Goal: Information Seeking & Learning: Find specific page/section

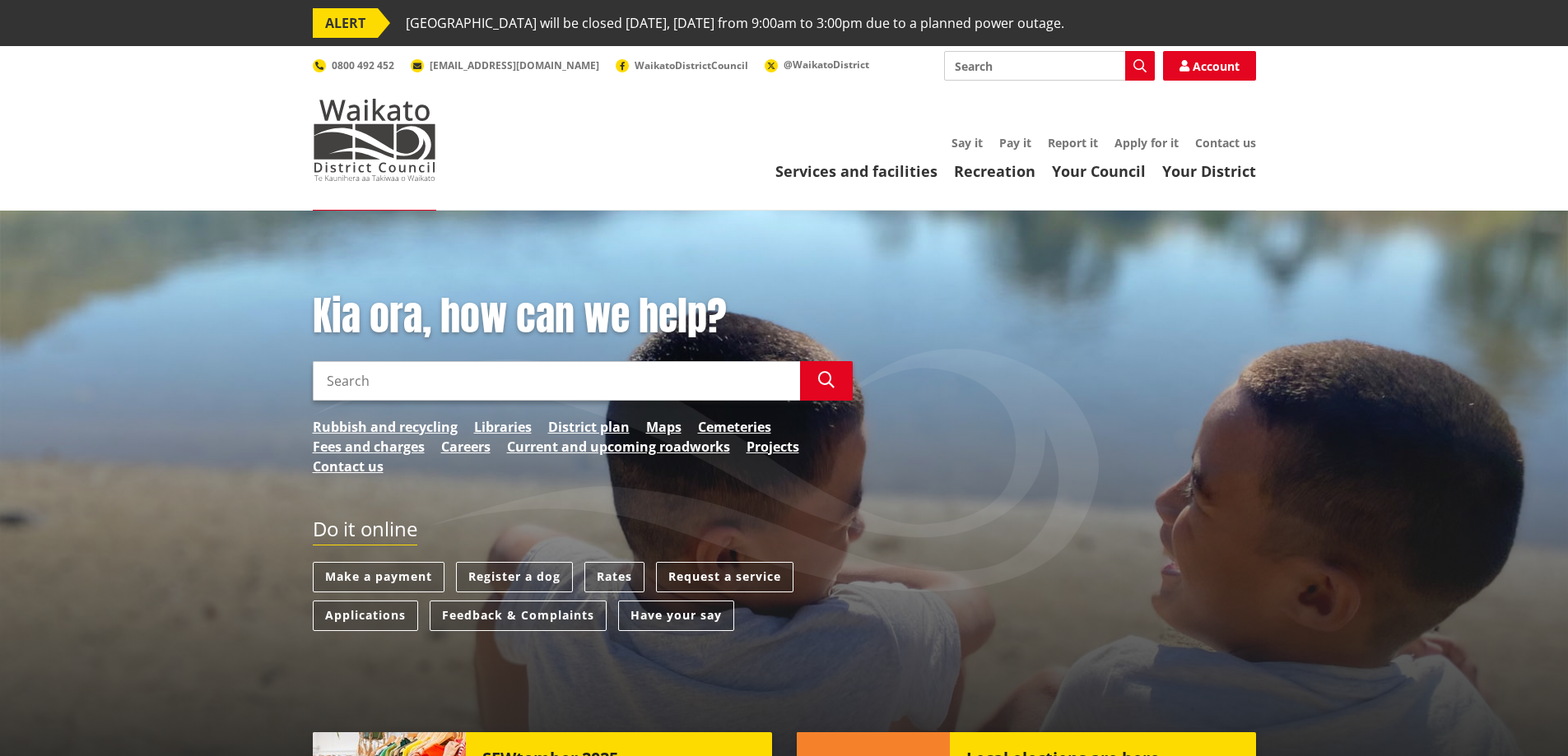
click at [410, 387] on input "Search" at bounding box center [556, 381] width 488 height 40
type input "building consent amendment"
click at [826, 386] on icon "button" at bounding box center [826, 379] width 16 height 16
click at [826, 381] on icon "button" at bounding box center [826, 379] width 16 height 16
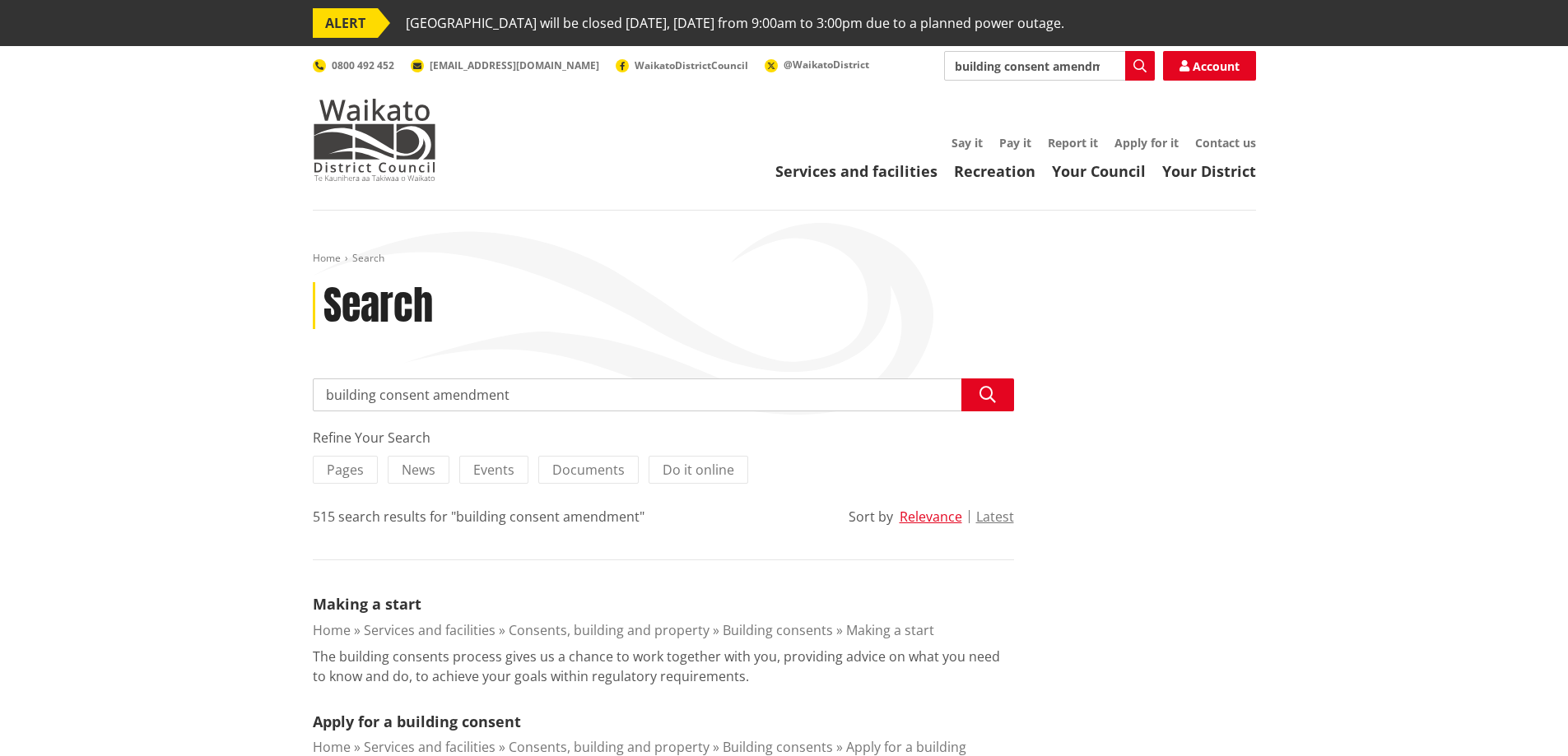
click at [431, 396] on input "building consent amendment" at bounding box center [663, 394] width 701 height 33
type input "building consent major amendment"
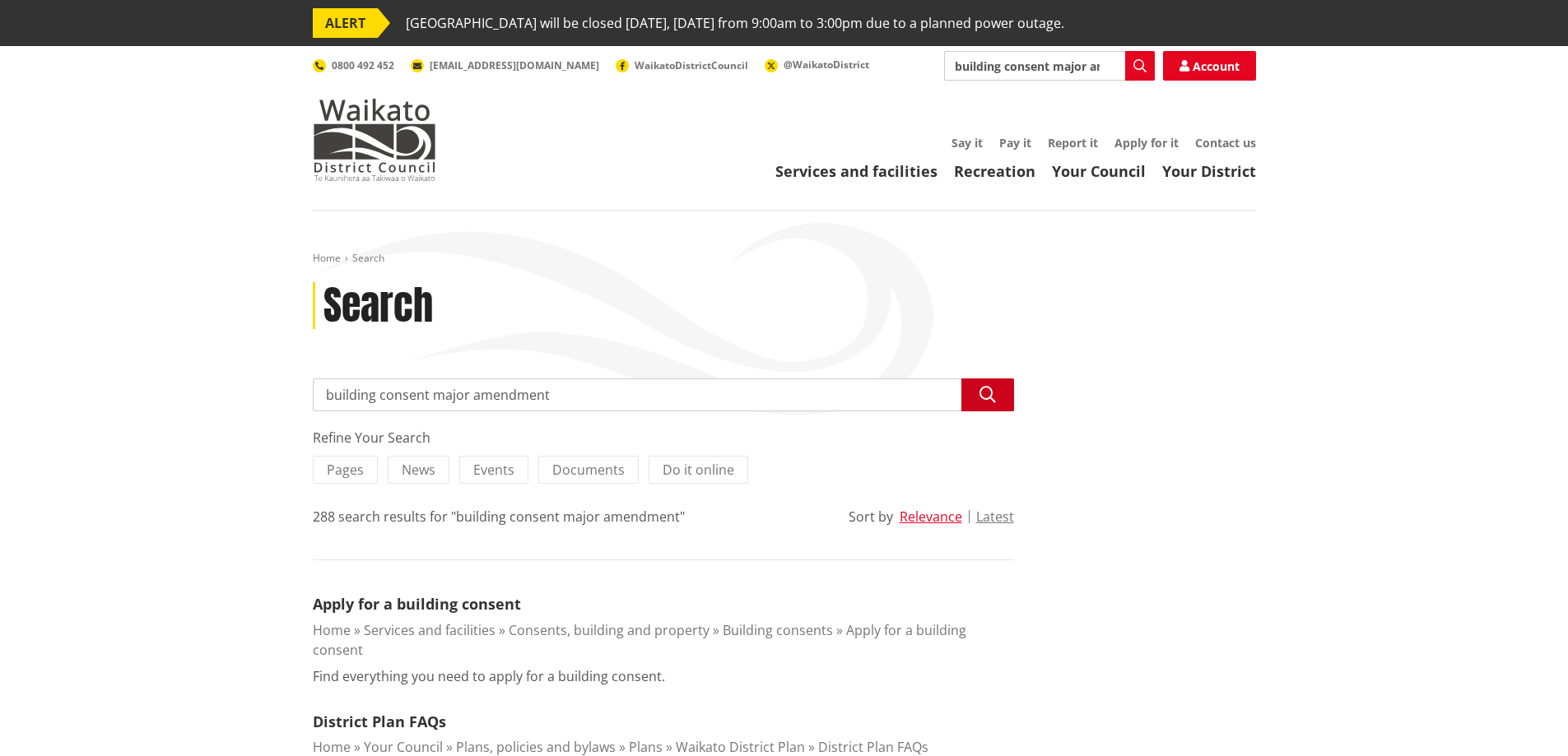
click at [985, 395] on icon "button" at bounding box center [986, 394] width 16 height 16
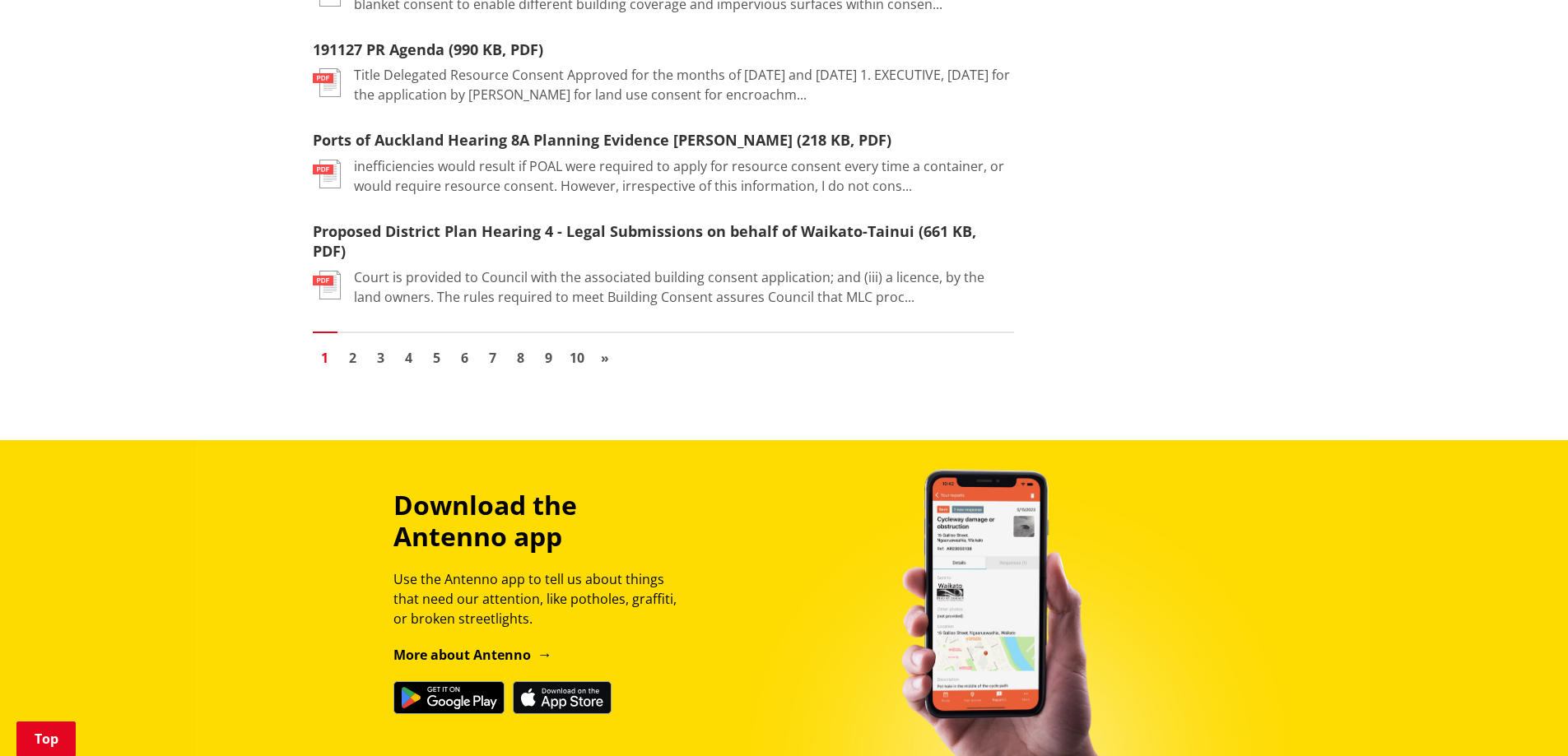
scroll to position [1863, 0]
